Goal: Transaction & Acquisition: Purchase product/service

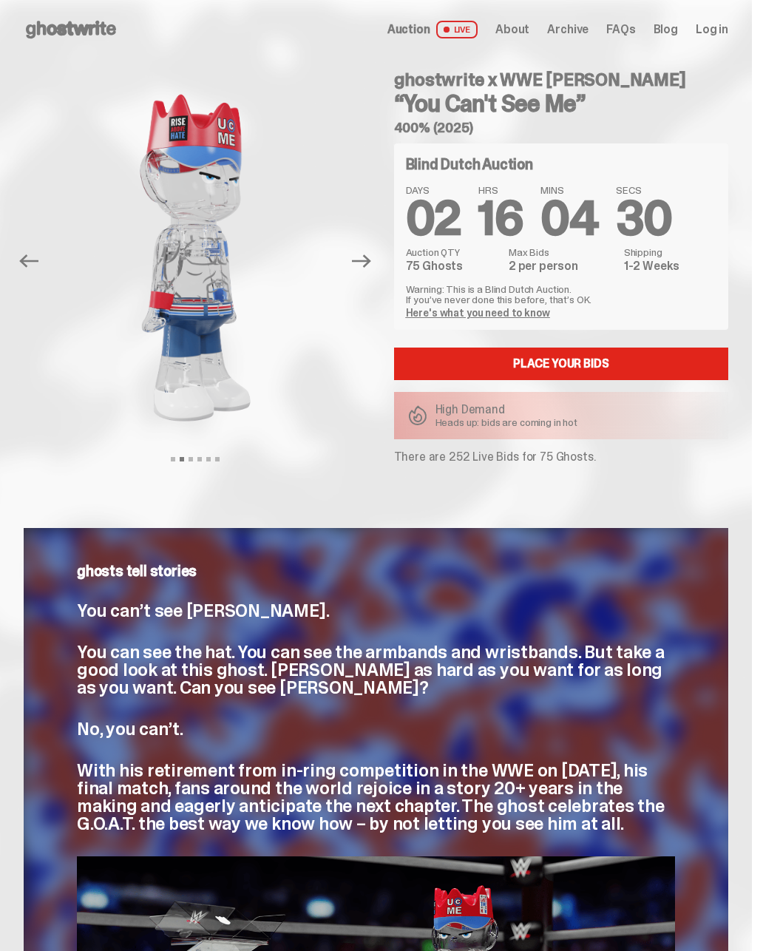
click at [62, 28] on use at bounding box center [71, 30] width 90 height 18
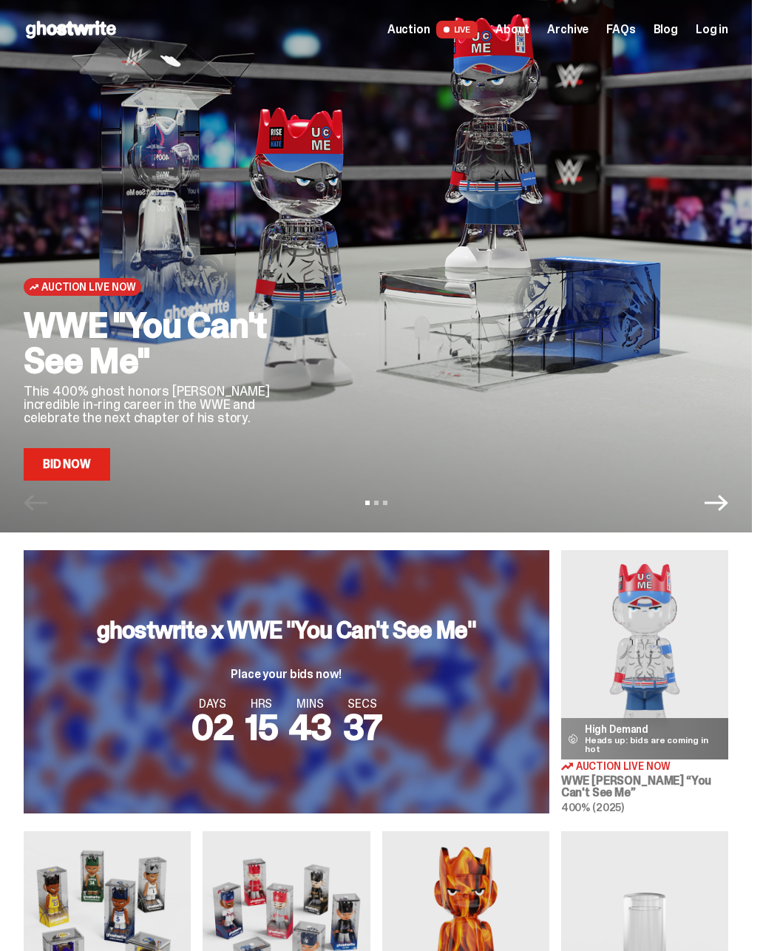
scroll to position [0, 697]
